Goal: Task Accomplishment & Management: Manage account settings

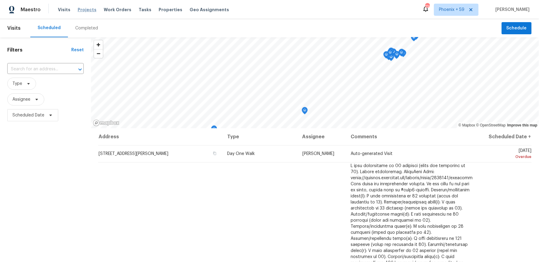
click at [83, 12] on span "Projects" at bounding box center [87, 10] width 19 height 6
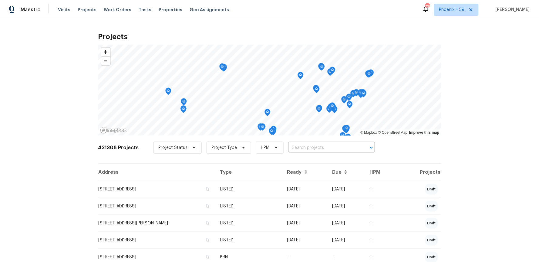
click at [314, 146] on input "text" at bounding box center [323, 147] width 69 height 9
type input "227 plantation"
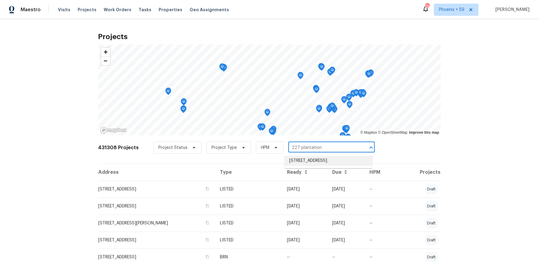
click at [326, 161] on li "[STREET_ADDRESS]" at bounding box center [329, 161] width 88 height 10
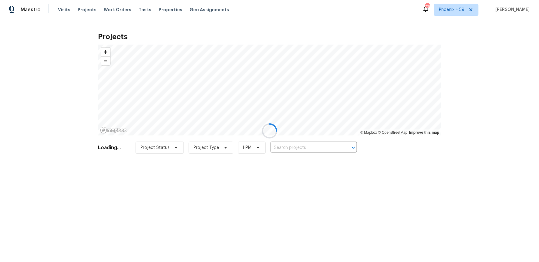
type input "[STREET_ADDRESS]"
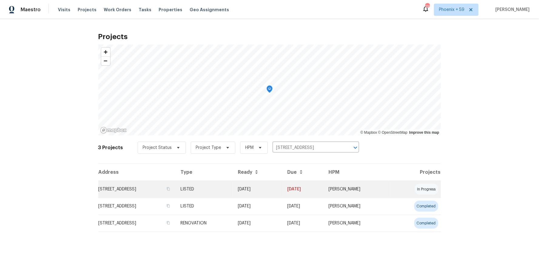
click at [144, 191] on td "[STREET_ADDRESS]" at bounding box center [137, 189] width 78 height 17
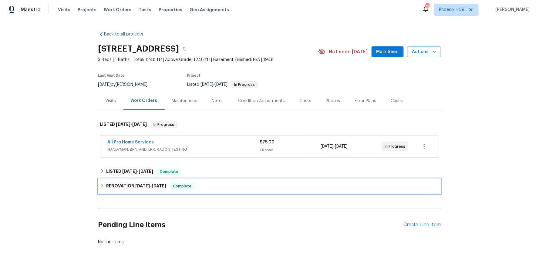
click at [211, 184] on div "RENOVATION [DATE] - [DATE] Complete" at bounding box center [269, 186] width 339 height 7
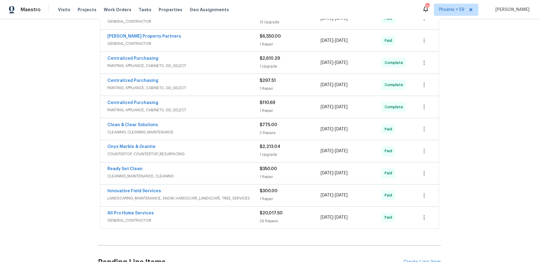
scroll to position [213, 0]
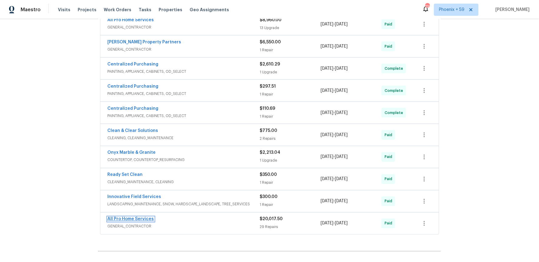
click at [141, 221] on link "All Pro Home Services" at bounding box center [131, 219] width 46 height 4
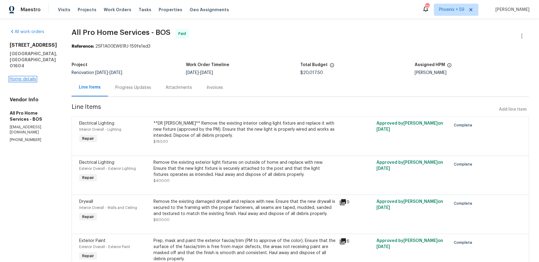
click at [30, 77] on link "Home details" at bounding box center [23, 79] width 26 height 4
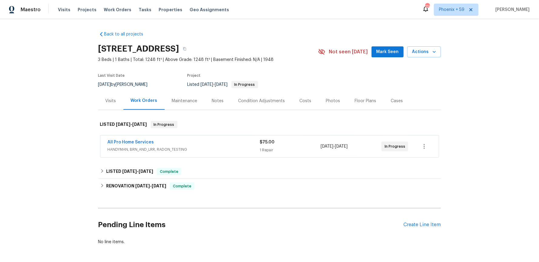
click at [429, 228] on div "Pending Line Items Create Line Item" at bounding box center [269, 225] width 343 height 28
click at [428, 224] on div "Create Line Item" at bounding box center [422, 225] width 37 height 6
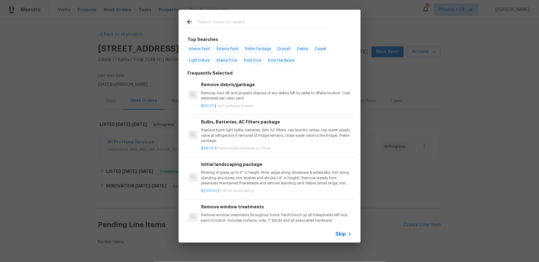
click at [344, 231] on div "Skip" at bounding box center [345, 234] width 18 height 7
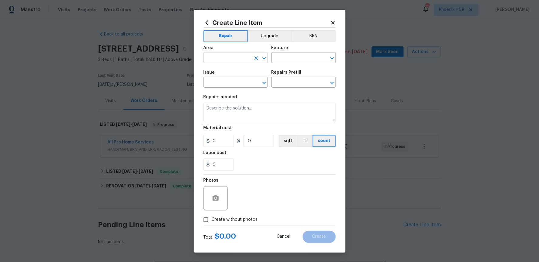
click at [238, 60] on input "text" at bounding box center [227, 58] width 47 height 9
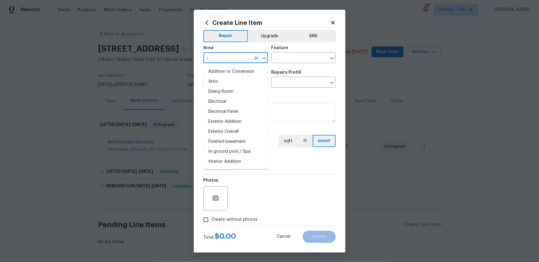
type input "in"
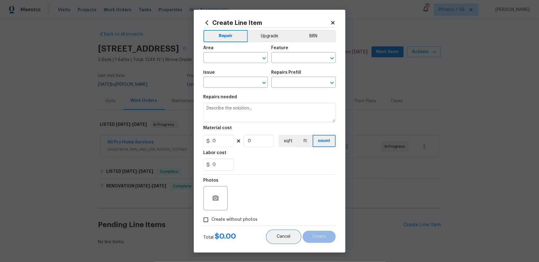
click at [288, 237] on span "Cancel" at bounding box center [284, 237] width 14 height 5
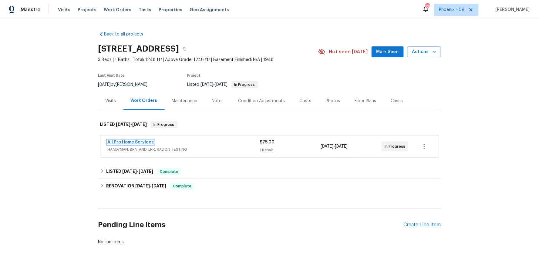
click at [144, 141] on link "All Pro Home Services" at bounding box center [131, 142] width 46 height 4
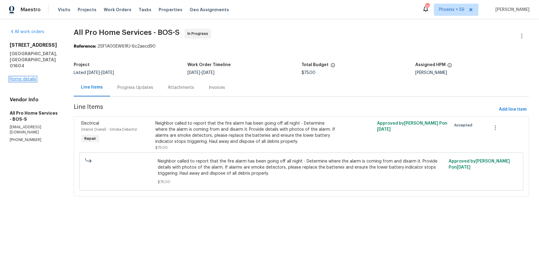
click at [31, 77] on link "Home details" at bounding box center [23, 79] width 26 height 4
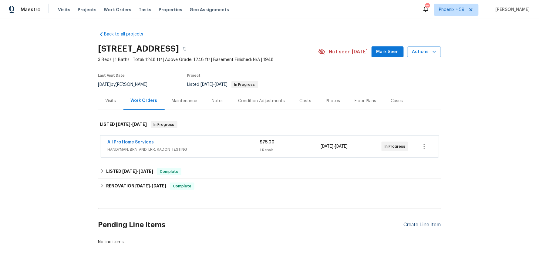
click at [415, 222] on div "Create Line Item" at bounding box center [422, 225] width 37 height 6
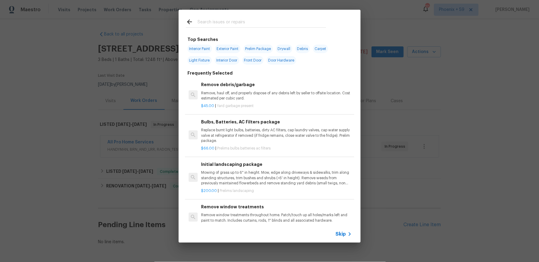
click at [345, 236] on span "Skip" at bounding box center [341, 234] width 10 height 6
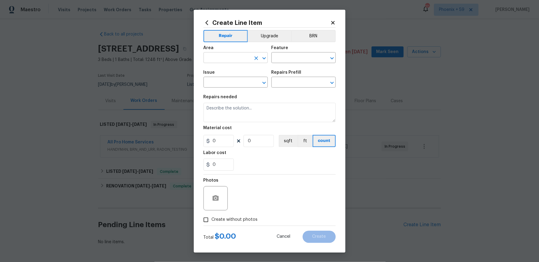
click at [245, 61] on input "text" at bounding box center [227, 58] width 47 height 9
type input "Overall Exterior"
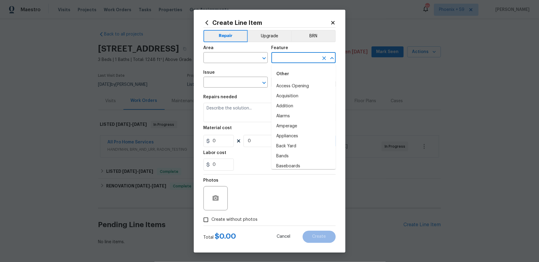
click at [278, 61] on input "text" at bounding box center [295, 58] width 47 height 9
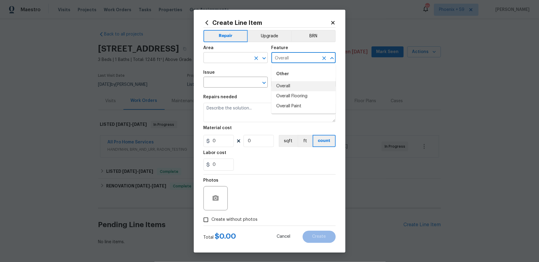
type input "Overall"
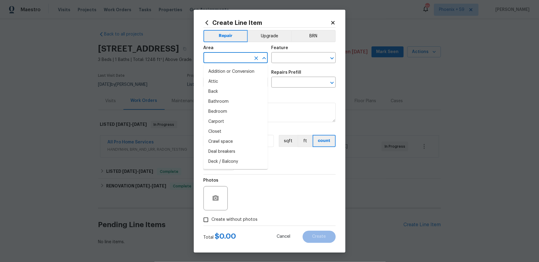
click at [247, 60] on input "text" at bounding box center [227, 58] width 47 height 9
type input "e"
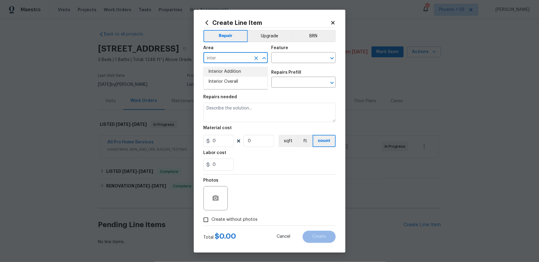
type input "inter"
click at [231, 60] on input "text" at bounding box center [227, 58] width 47 height 9
click at [238, 71] on div "Issue" at bounding box center [236, 74] width 64 height 8
click at [233, 58] on input "text" at bounding box center [227, 58] width 47 height 9
type input "o"
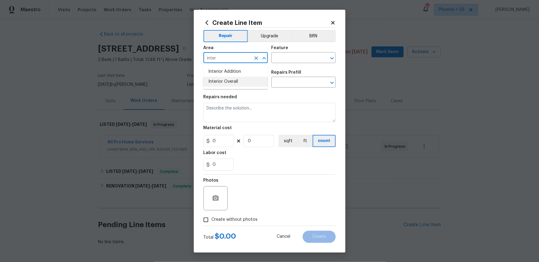
click at [243, 79] on li "Interior Overall" at bounding box center [236, 82] width 64 height 10
type input "Interior Overall"
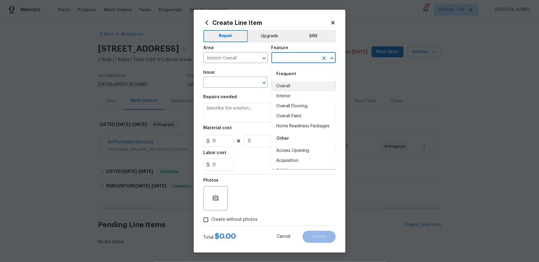
click at [291, 57] on input "text" at bounding box center [295, 58] width 47 height 9
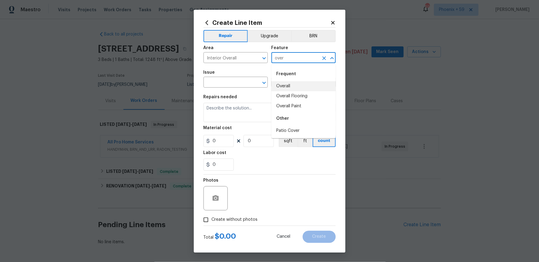
click at [301, 85] on li "Overall" at bounding box center [304, 86] width 64 height 10
type input "Overall"
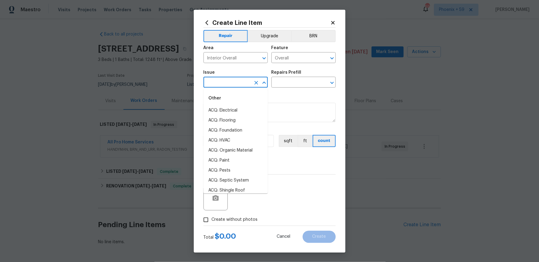
click at [228, 85] on input "text" at bounding box center [227, 82] width 47 height 9
type input "o"
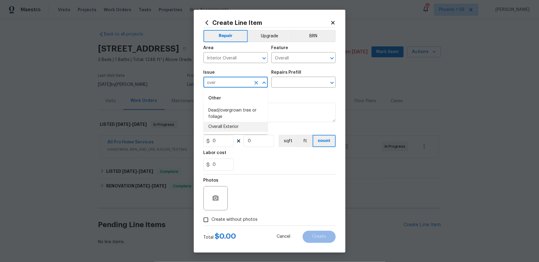
click at [233, 129] on li "Overall Exterior" at bounding box center [236, 127] width 64 height 10
type input "Overall Exterior"
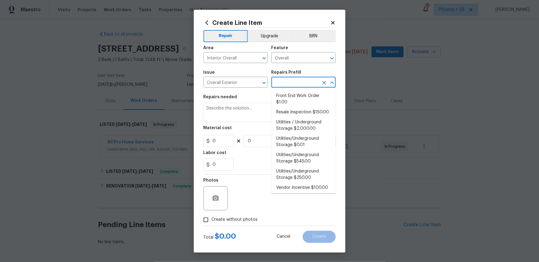
click at [290, 84] on input "text" at bounding box center [295, 82] width 47 height 9
type input "o"
click at [312, 111] on li "Resale Inspection $150.00" at bounding box center [304, 112] width 64 height 10
type input "Resale Inspection $150.00"
type textarea "POS Inspection Attendance and Documentation: Attend scheduled Point of Sale (PO…"
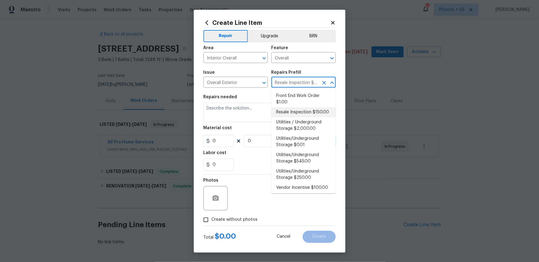
type input "150"
type input "1"
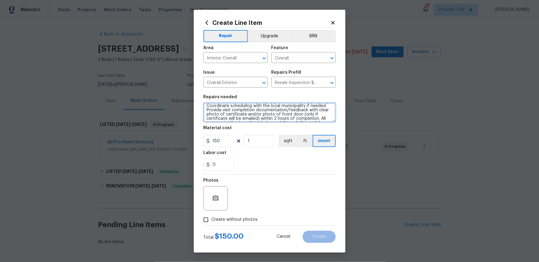
scroll to position [34, 0]
drag, startPoint x: 208, startPoint y: 113, endPoint x: 240, endPoint y: 113, distance: 32.2
click at [240, 113] on textarea "POS Inspection Attendance and Documentation: Attend scheduled Point of Sale (PO…" at bounding box center [270, 112] width 132 height 19
click at [301, 114] on textarea "POS Inspection Attendance and Documentation: Attend scheduled Point of Sale (PO…" at bounding box center [270, 112] width 132 height 19
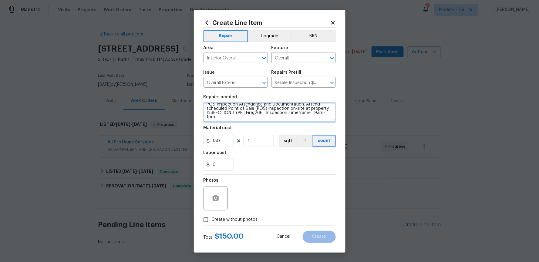
click at [310, 112] on textarea "POS Inspection Attendance and Documentation: Attend scheduled Point of Sale (PO…" at bounding box center [270, 112] width 132 height 19
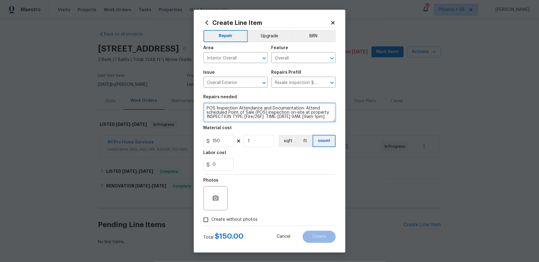
click at [236, 117] on textarea "POS Inspection Attendance and Documentation: Attend scheduled Point of Sale (PO…" at bounding box center [270, 112] width 132 height 19
drag, startPoint x: 231, startPoint y: 116, endPoint x: 197, endPoint y: 116, distance: 34.0
click at [197, 116] on div "Create Line Item Repair Upgrade BRN Area Interior Overall ​ Feature Overall ​ I…" at bounding box center [270, 131] width 152 height 243
click at [329, 110] on textarea "POS Inspection Attendance and Documentation: Attend scheduled Point of Sale (PO…" at bounding box center [270, 112] width 132 height 19
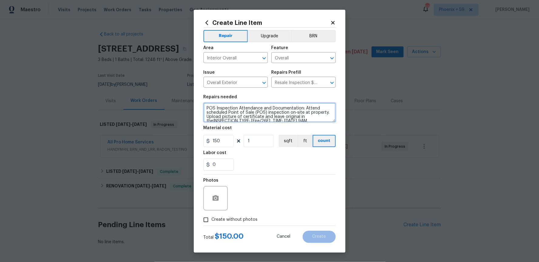
scroll to position [1, 0]
click at [207, 107] on textarea "POS Inspection Attendance and Documentation: Attend scheduled Point of Sale (PO…" at bounding box center [270, 112] width 132 height 19
drag, startPoint x: 207, startPoint y: 105, endPoint x: 311, endPoint y: 126, distance: 106.1
click at [311, 126] on section "Repairs needed POS Inspection Attendance and Documentation: Attend scheduled Po…" at bounding box center [270, 132] width 132 height 83
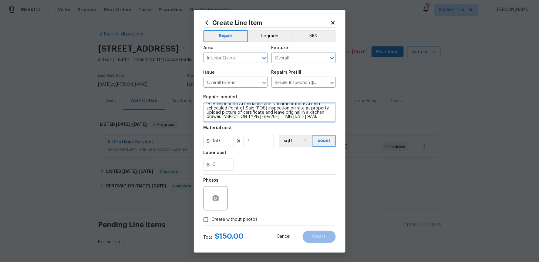
click at [290, 120] on textarea "POS Inspection Attendance and Documentation: Attend scheduled Point of Sale (PO…" at bounding box center [270, 112] width 132 height 19
type textarea "POS Inspection Attendance and Documentation: Attend scheduled Point of Sale (PO…"
click at [204, 219] on input "Create without photos" at bounding box center [206, 220] width 12 height 12
checkbox input "true"
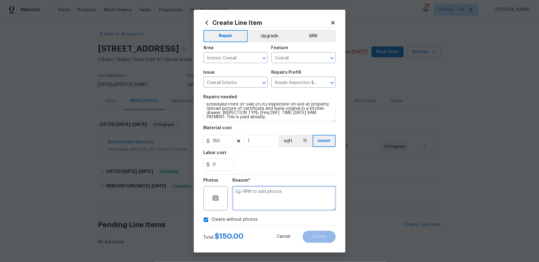
click at [262, 204] on textarea at bounding box center [284, 198] width 103 height 24
type textarea "n/a"
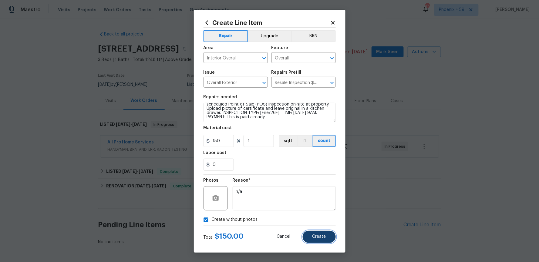
click at [320, 235] on span "Create" at bounding box center [319, 237] width 14 height 5
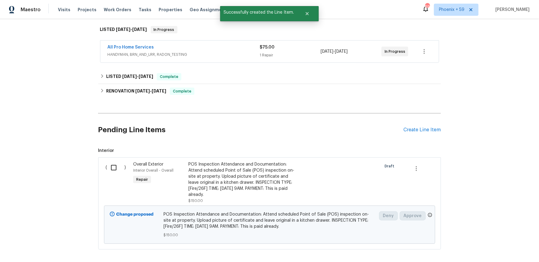
scroll to position [124, 0]
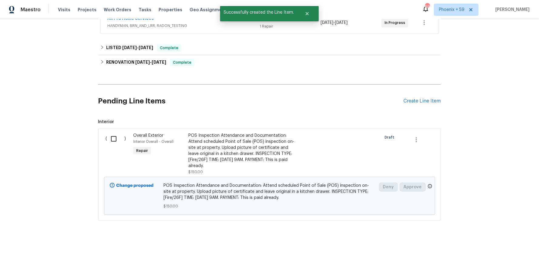
click at [113, 139] on input "checkbox" at bounding box center [115, 139] width 17 height 13
checkbox input "true"
click at [499, 243] on span "Create Work Order" at bounding box center [504, 247] width 40 height 8
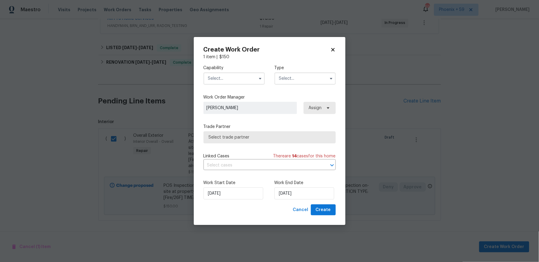
click at [242, 83] on input "text" at bounding box center [234, 79] width 61 height 12
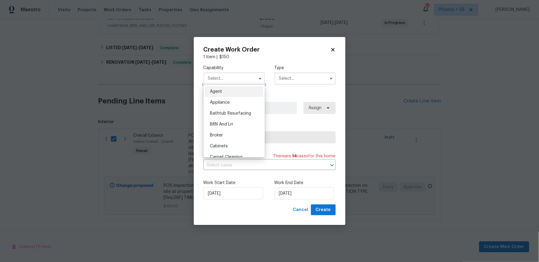
click at [245, 79] on input "text" at bounding box center [234, 79] width 61 height 12
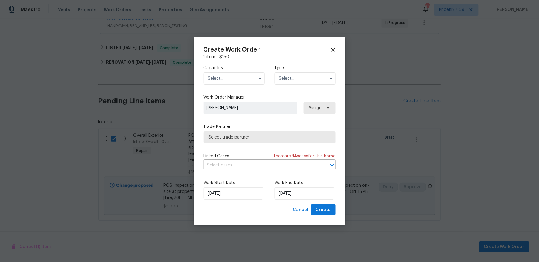
click at [245, 79] on input "text" at bounding box center [234, 79] width 61 height 12
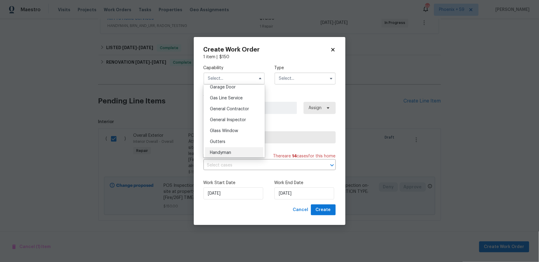
click at [241, 153] on div "Handyman" at bounding box center [234, 152] width 58 height 11
type input "Handyman"
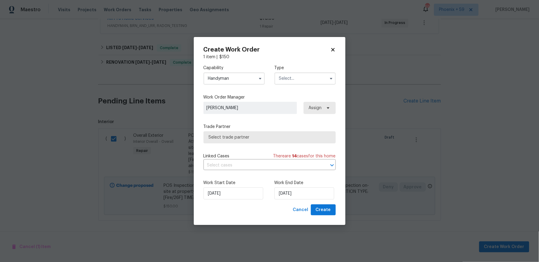
click at [300, 75] on input "text" at bounding box center [305, 79] width 61 height 12
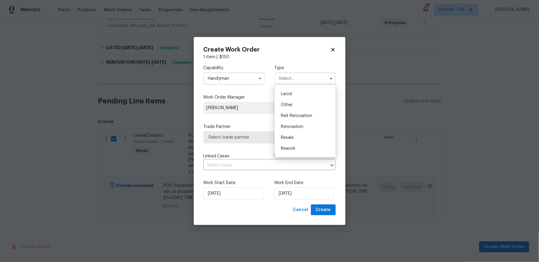
scroll to position [72, 0]
click at [301, 127] on div "Resale" at bounding box center [305, 128] width 58 height 11
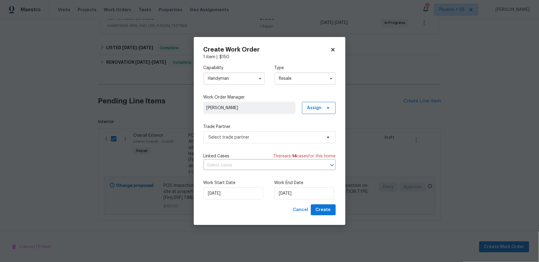
click at [283, 100] on div "Work Order Manager [PERSON_NAME] Assign" at bounding box center [270, 104] width 132 height 20
click at [291, 138] on span "Select trade partner" at bounding box center [265, 137] width 113 height 6
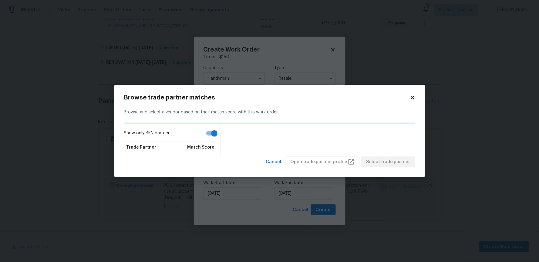
click at [413, 98] on icon at bounding box center [412, 97] width 3 height 3
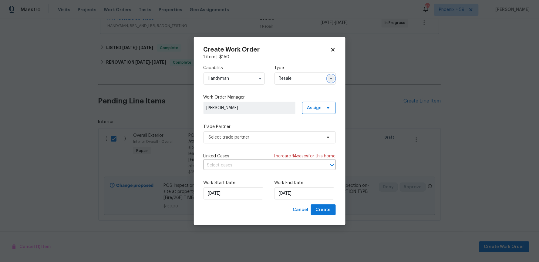
click at [330, 78] on icon "button" at bounding box center [331, 78] width 5 height 5
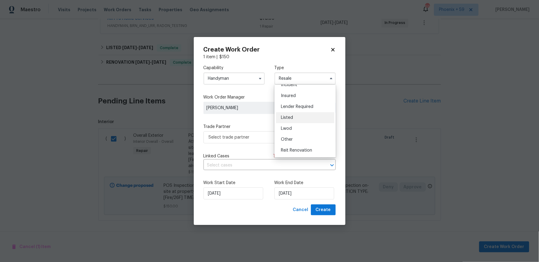
scroll to position [29, 0]
click at [312, 119] on div "Listed" at bounding box center [305, 116] width 58 height 11
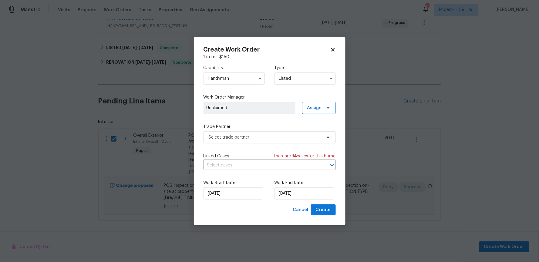
click at [283, 112] on span "Unclaimed" at bounding box center [250, 108] width 92 height 12
click at [316, 112] on span "Assign" at bounding box center [319, 108] width 34 height 12
click at [319, 134] on div "Assign to me" at bounding box center [320, 134] width 26 height 6
click at [269, 139] on span "Select trade partner" at bounding box center [265, 137] width 113 height 6
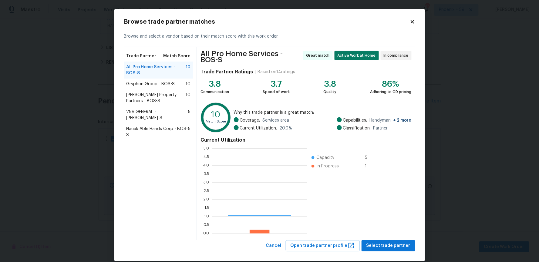
scroll to position [85, 95]
click at [386, 243] on button "Select trade partner" at bounding box center [389, 245] width 54 height 11
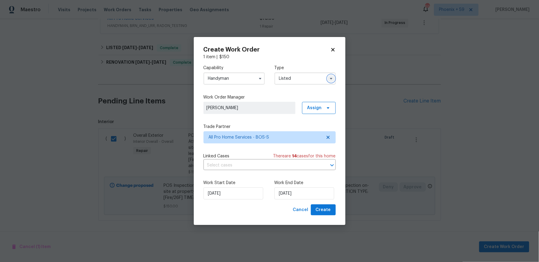
click at [332, 78] on icon "button" at bounding box center [331, 79] width 2 height 2
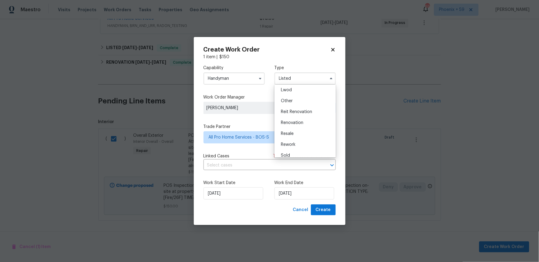
scroll to position [69, 0]
click at [314, 130] on div "Resale" at bounding box center [305, 132] width 58 height 11
type input "Resale"
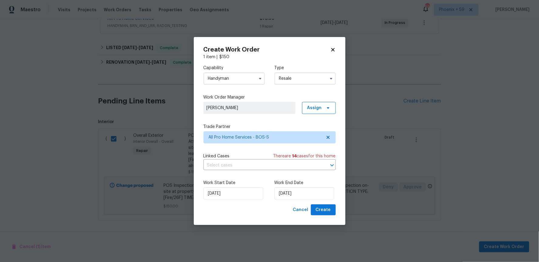
click at [304, 125] on label "Trade Partner" at bounding box center [270, 127] width 132 height 6
click at [251, 193] on input "[DATE]" at bounding box center [234, 193] width 60 height 12
click at [287, 129] on label "Trade Partner" at bounding box center [270, 127] width 132 height 6
click at [285, 194] on input "[DATE]" at bounding box center [305, 193] width 60 height 12
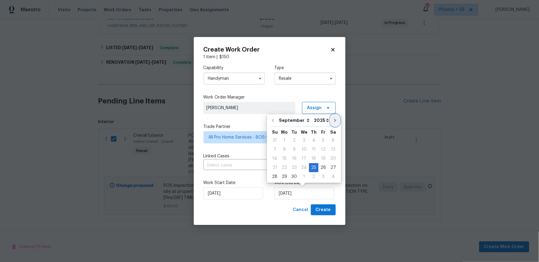
click at [333, 119] on icon "Go to next month" at bounding box center [335, 120] width 5 height 5
type input "[DATE]"
select select "9"
click at [322, 149] on div "10" at bounding box center [324, 149] width 10 height 8
type input "[DATE]"
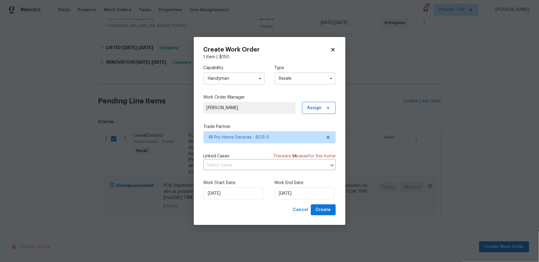
click at [318, 181] on label "Work End Date" at bounding box center [305, 183] width 61 height 6
click at [327, 210] on span "Create" at bounding box center [323, 210] width 15 height 8
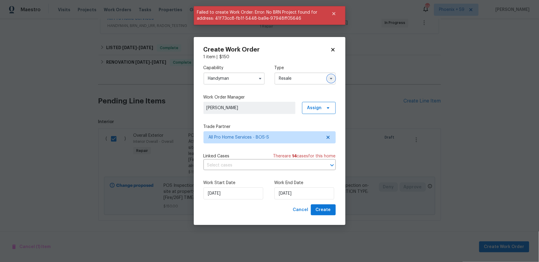
click at [330, 81] on button "button" at bounding box center [331, 78] width 7 height 7
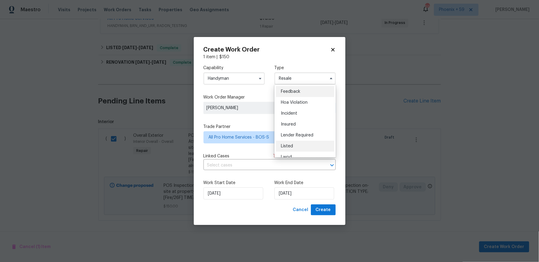
click at [314, 143] on div "Listed" at bounding box center [305, 146] width 58 height 11
type input "Listed"
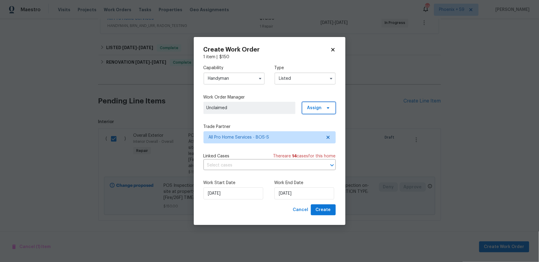
click at [315, 110] on span "Assign" at bounding box center [314, 108] width 15 height 6
click at [324, 135] on div "Assign to me" at bounding box center [320, 134] width 26 height 6
click at [317, 181] on label "Work End Date" at bounding box center [305, 183] width 61 height 6
click at [328, 211] on span "Create" at bounding box center [323, 210] width 15 height 8
checkbox input "false"
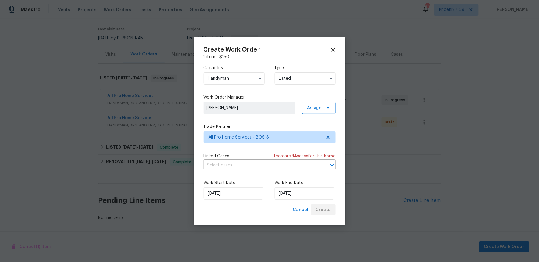
scroll to position [46, 0]
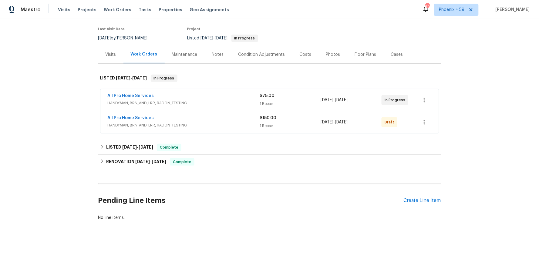
click at [236, 117] on div "All Pro Home Services" at bounding box center [184, 118] width 152 height 7
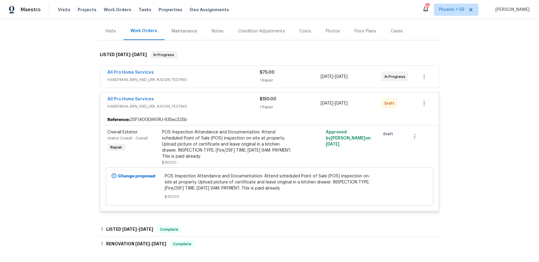
scroll to position [124, 0]
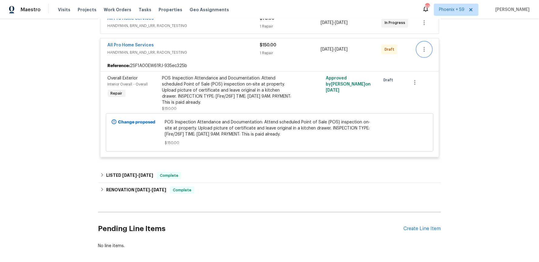
click at [427, 52] on icon "button" at bounding box center [424, 49] width 7 height 7
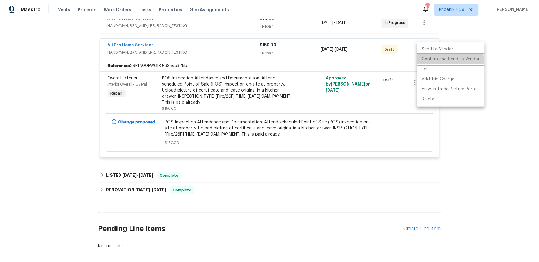
click at [431, 60] on li "Confirm and Send to Vendor" at bounding box center [451, 59] width 68 height 10
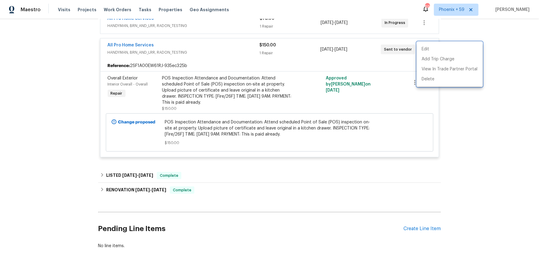
click at [74, 117] on div at bounding box center [269, 131] width 539 height 262
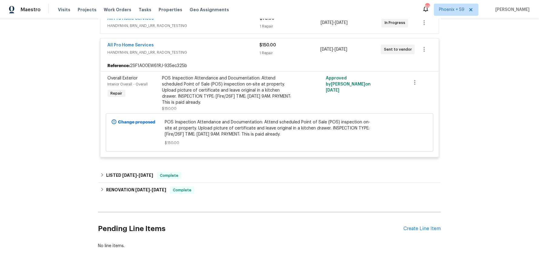
click at [74, 113] on div "Back to all projects [STREET_ADDRESS] 3 Beds | 1 Baths | Total: 1248 ft² | Abov…" at bounding box center [269, 140] width 539 height 243
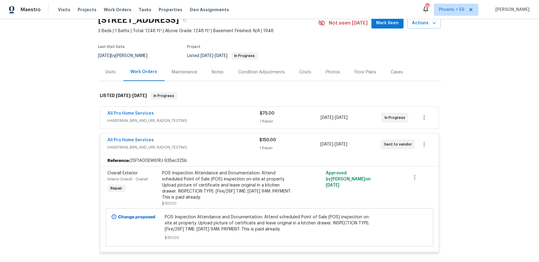
scroll to position [0, 0]
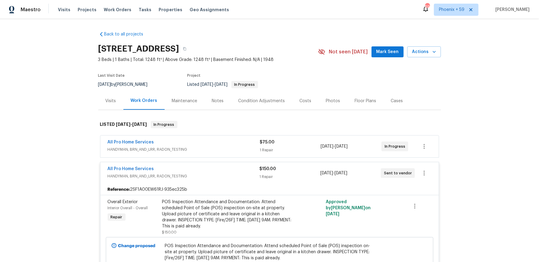
click at [295, 143] on div "$75.00" at bounding box center [290, 142] width 61 height 6
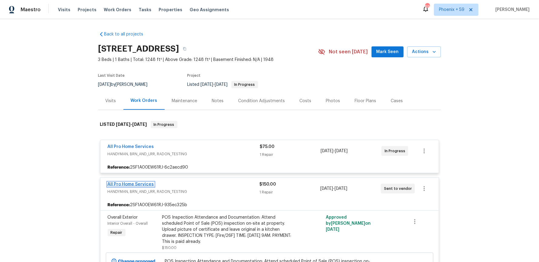
click at [140, 183] on link "All Pro Home Services" at bounding box center [131, 184] width 46 height 4
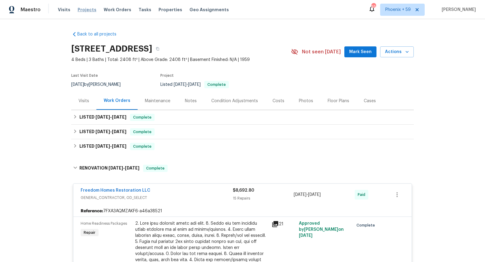
click at [89, 8] on span "Projects" at bounding box center [87, 10] width 19 height 6
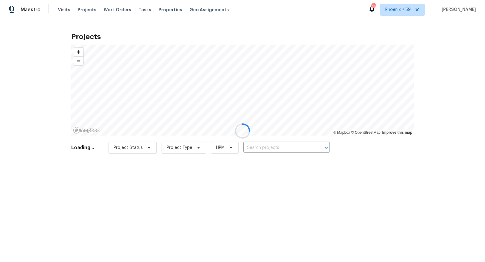
click at [290, 147] on div at bounding box center [242, 131] width 485 height 262
click at [287, 147] on div at bounding box center [242, 131] width 485 height 262
click at [285, 147] on div at bounding box center [242, 131] width 485 height 262
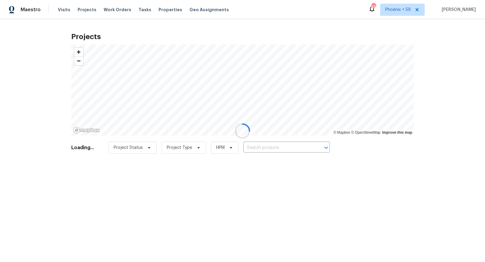
click at [285, 147] on div at bounding box center [242, 131] width 485 height 262
click at [282, 148] on div at bounding box center [242, 131] width 485 height 262
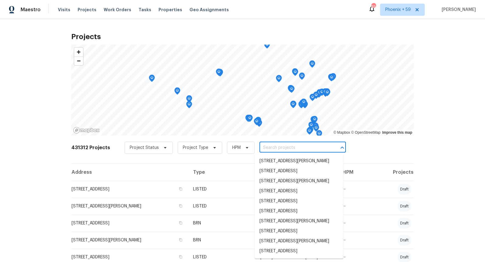
click at [282, 148] on input "text" at bounding box center [294, 147] width 69 height 9
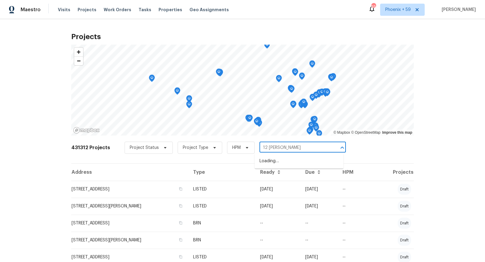
type input "12 ashby"
click at [275, 160] on li "[STREET_ADDRESS][PERSON_NAME]" at bounding box center [299, 161] width 89 height 10
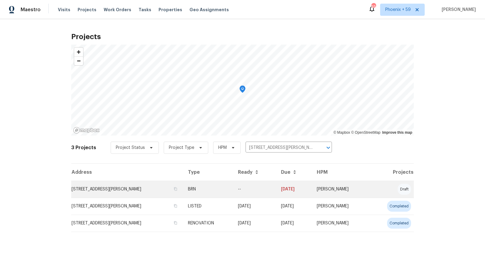
click at [108, 186] on td "[STREET_ADDRESS][PERSON_NAME]" at bounding box center [127, 189] width 112 height 17
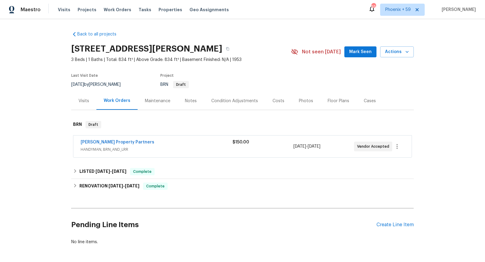
scroll to position [8, 0]
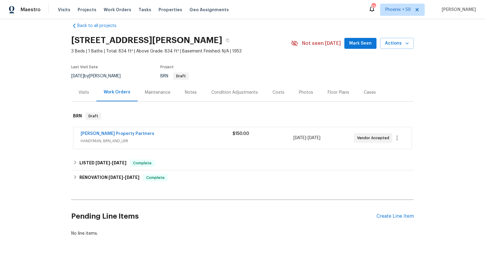
click at [191, 140] on span "HANDYMAN, BRN_AND_LRR" at bounding box center [157, 141] width 152 height 6
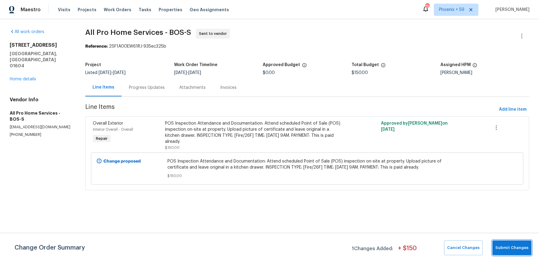
click at [518, 249] on span "Submit Changes" at bounding box center [512, 248] width 33 height 7
